Goal: Complete application form

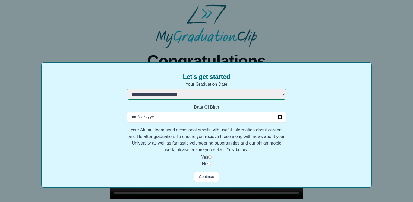
select select "**********"
click at [198, 118] on input "Date Of Birth" at bounding box center [206, 116] width 159 height 11
click at [276, 119] on input "Date Of Birth" at bounding box center [206, 116] width 159 height 11
click at [276, 117] on input "Date Of Birth" at bounding box center [206, 116] width 159 height 11
click at [130, 116] on input "Date Of Birth" at bounding box center [206, 116] width 159 height 11
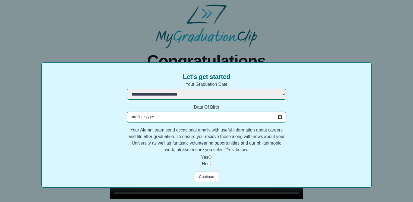
type input "**********"
click at [212, 157] on div "Yes" at bounding box center [206, 157] width 159 height 7
click at [207, 158] on div "Yes" at bounding box center [206, 157] width 159 height 7
click at [206, 156] on label "Yes" at bounding box center [204, 157] width 7 height 5
click at [209, 171] on button "Continue" at bounding box center [206, 176] width 24 height 10
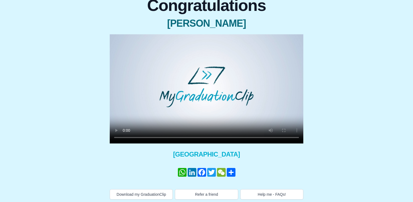
scroll to position [57, 0]
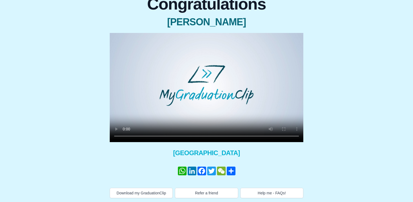
click at [317, 97] on div "Congratulations [PERSON_NAME] × Share your GraduationClip now! WhatsApp LinkedI…" at bounding box center [206, 95] width 404 height 206
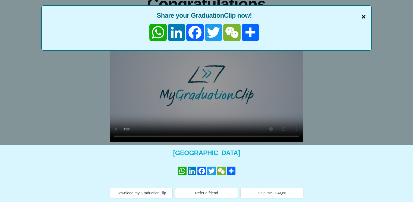
click at [364, 17] on span "×" at bounding box center [363, 16] width 4 height 11
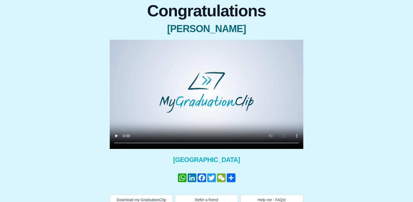
scroll to position [57, 0]
